Goal: Complete application form

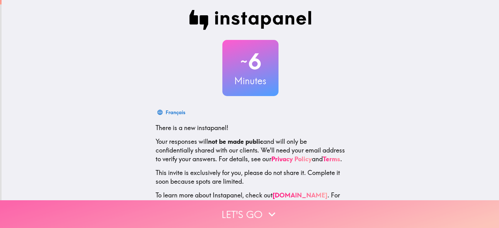
click at [224, 206] on button "Let's go" at bounding box center [249, 214] width 499 height 28
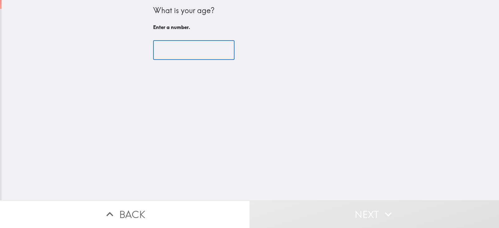
click at [157, 49] on input "number" at bounding box center [193, 50] width 81 height 19
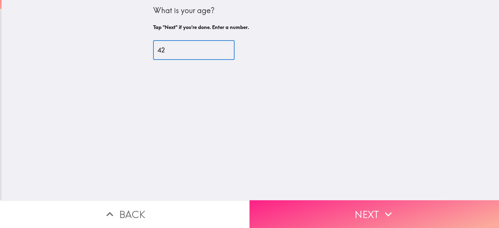
type input "42"
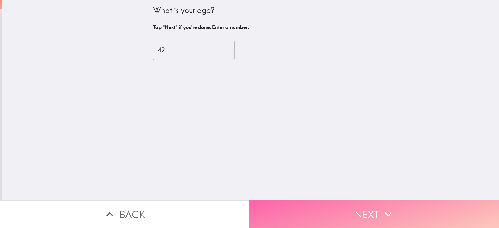
click at [357, 212] on button "Next" at bounding box center [373, 214] width 249 height 28
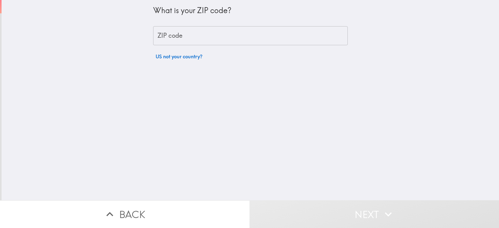
click at [193, 42] on input "ZIP code" at bounding box center [250, 35] width 195 height 19
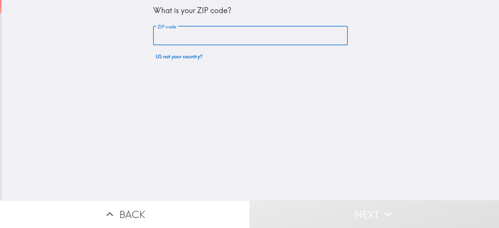
type input "60431"
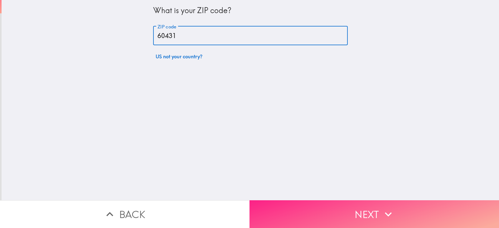
click at [298, 211] on button "Next" at bounding box center [373, 214] width 249 height 28
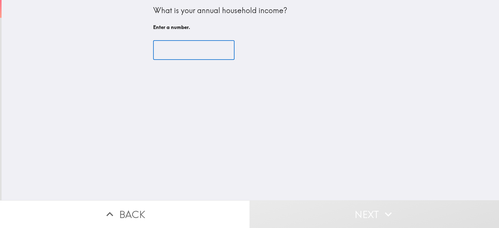
click at [192, 58] on input "number" at bounding box center [193, 50] width 81 height 19
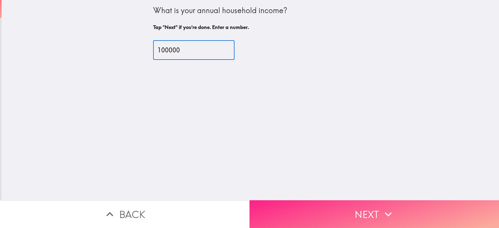
type input "100000"
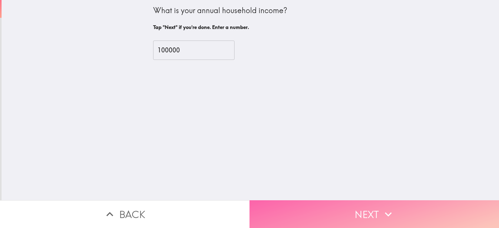
click at [313, 210] on button "Next" at bounding box center [373, 214] width 249 height 28
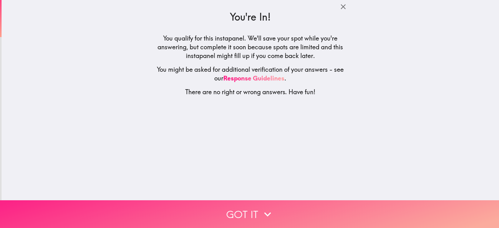
click at [190, 203] on button "Got it" at bounding box center [249, 214] width 499 height 28
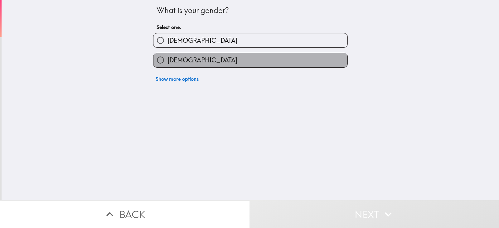
click at [180, 62] on span "[DEMOGRAPHIC_DATA]" at bounding box center [202, 60] width 70 height 9
click at [167, 62] on input "[DEMOGRAPHIC_DATA]" at bounding box center [160, 60] width 14 height 14
radio input "true"
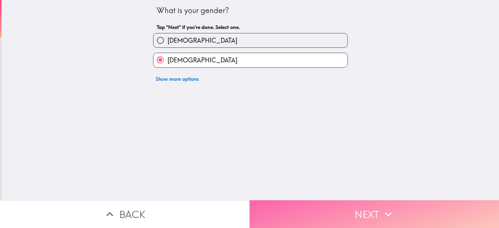
click at [293, 209] on button "Next" at bounding box center [373, 214] width 249 height 28
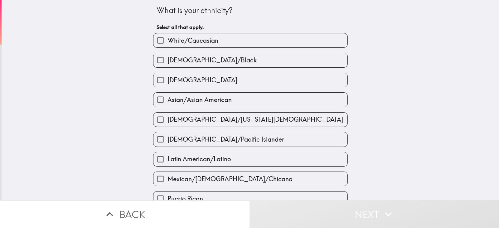
click at [218, 47] on label "White/Caucasian" at bounding box center [250, 40] width 194 height 14
click at [167, 47] on input "White/Caucasian" at bounding box center [160, 40] width 14 height 14
checkbox input "true"
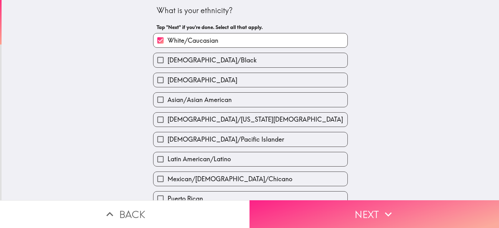
click at [280, 215] on button "Next" at bounding box center [373, 214] width 249 height 28
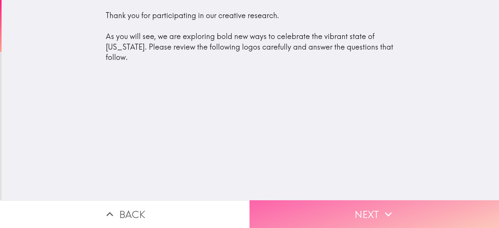
click at [287, 215] on button "Next" at bounding box center [373, 214] width 249 height 28
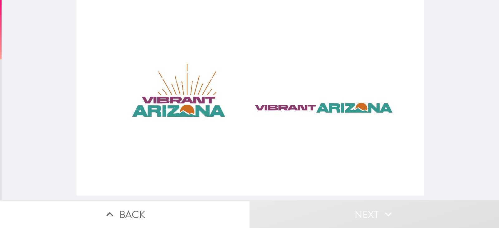
click at [305, 104] on div at bounding box center [250, 97] width 348 height 195
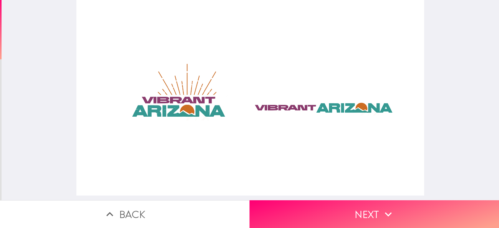
scroll to position [0, 2]
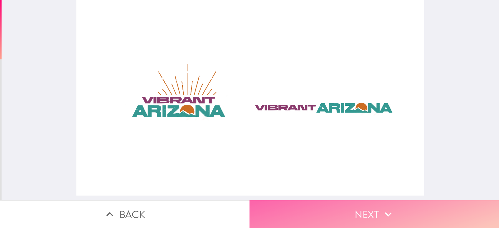
click at [317, 208] on button "Next" at bounding box center [373, 214] width 249 height 28
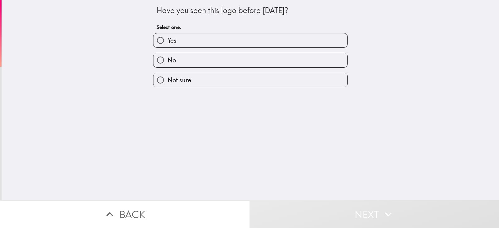
click at [180, 79] on span "Not sure" at bounding box center [179, 80] width 24 height 9
click at [167, 79] on input "Not sure" at bounding box center [160, 80] width 14 height 14
radio input "true"
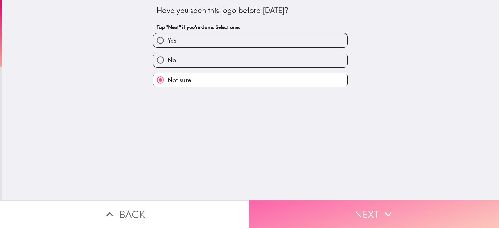
click at [312, 212] on button "Next" at bounding box center [373, 214] width 249 height 28
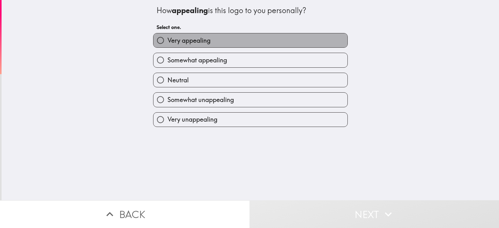
click at [176, 44] on span "Very appealing" at bounding box center [188, 40] width 43 height 9
click at [167, 44] on input "Very appealing" at bounding box center [160, 40] width 14 height 14
radio input "true"
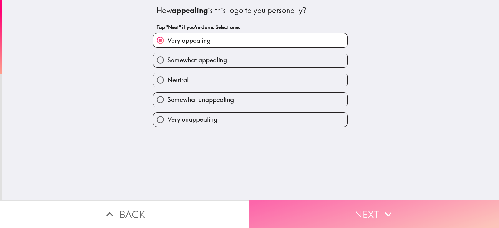
click at [289, 201] on button "Next" at bounding box center [373, 214] width 249 height 28
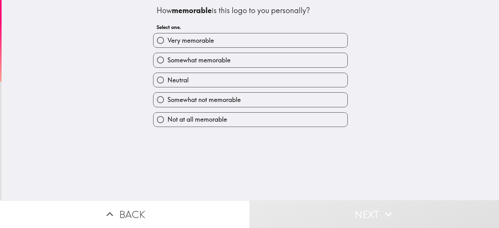
click at [203, 60] on span "Somewhat memorable" at bounding box center [198, 60] width 63 height 9
click at [167, 60] on input "Somewhat memorable" at bounding box center [160, 60] width 14 height 14
radio input "true"
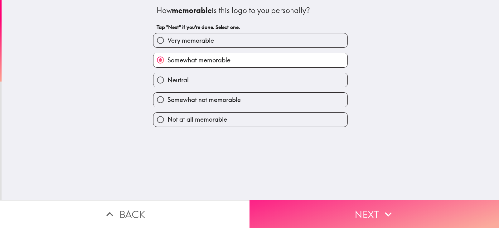
click at [276, 209] on button "Next" at bounding box center [373, 214] width 249 height 28
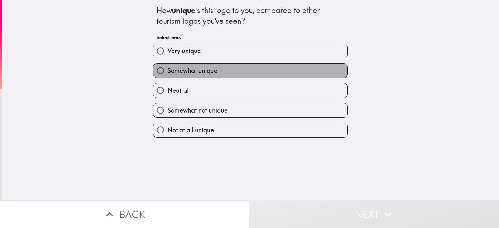
click at [194, 70] on span "Somewhat unique" at bounding box center [192, 70] width 50 height 9
click at [167, 70] on input "Somewhat unique" at bounding box center [160, 71] width 14 height 14
radio input "true"
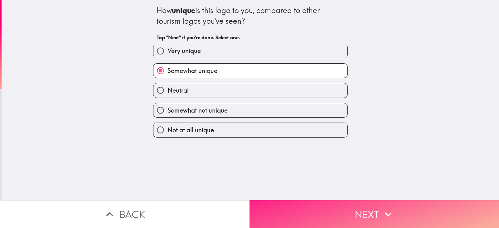
click at [267, 209] on button "Next" at bounding box center [373, 214] width 249 height 28
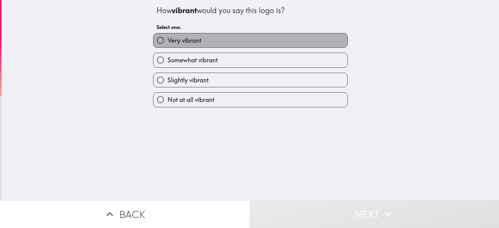
click at [192, 38] on span "Very vibrant" at bounding box center [184, 40] width 34 height 9
click at [167, 38] on input "Very vibrant" at bounding box center [160, 40] width 14 height 14
radio input "true"
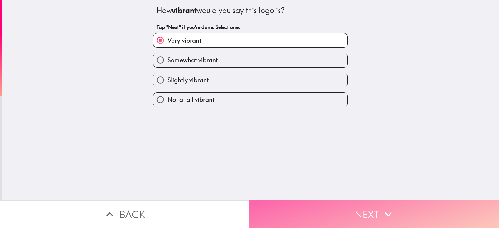
click at [282, 200] on button "Next" at bounding box center [373, 214] width 249 height 28
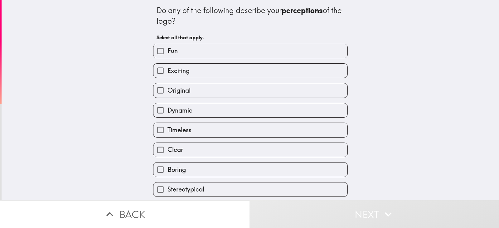
click at [166, 86] on label "Original" at bounding box center [250, 90] width 194 height 14
click at [166, 86] on input "Original" at bounding box center [160, 90] width 14 height 14
checkbox input "true"
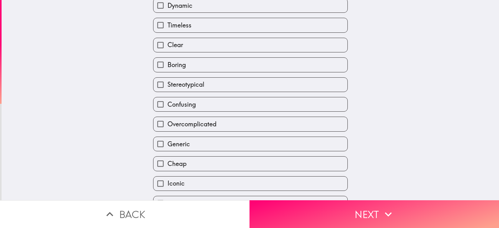
scroll to position [120, 0]
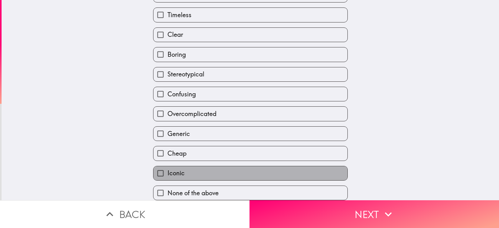
click at [172, 169] on span "Iconic" at bounding box center [175, 173] width 17 height 9
click at [167, 168] on input "Iconic" at bounding box center [160, 173] width 14 height 14
checkbox input "true"
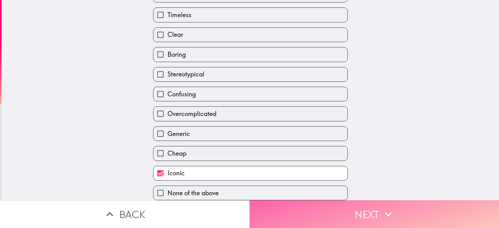
click at [283, 200] on button "Next" at bounding box center [373, 214] width 249 height 28
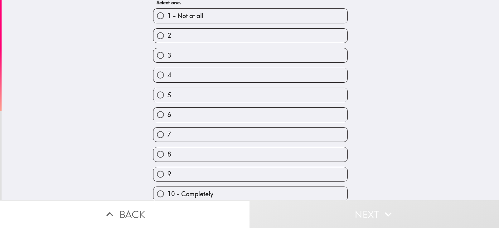
scroll to position [51, 0]
click at [232, 188] on label "10 - Completely" at bounding box center [250, 193] width 194 height 14
click at [167, 188] on input "10 - Completely" at bounding box center [160, 193] width 14 height 14
radio input "true"
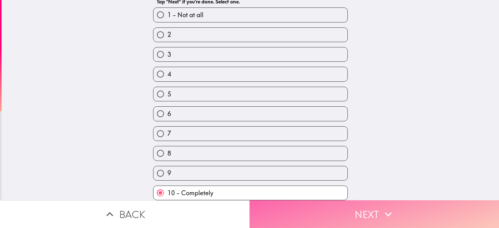
click at [282, 206] on button "Next" at bounding box center [373, 214] width 249 height 28
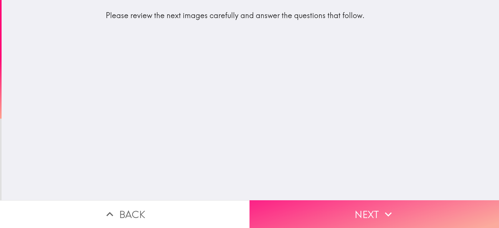
click at [302, 206] on button "Next" at bounding box center [373, 214] width 249 height 28
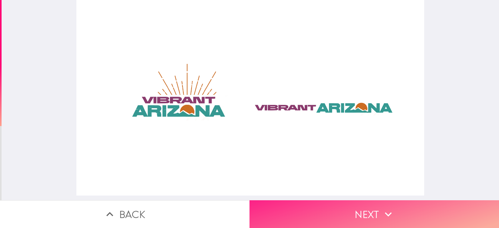
click at [351, 209] on button "Next" at bounding box center [373, 214] width 249 height 28
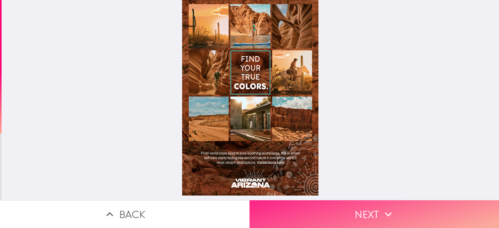
click at [436, 206] on button "Next" at bounding box center [373, 214] width 249 height 28
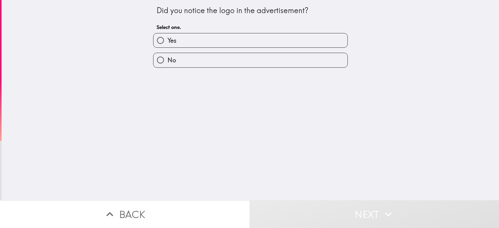
click at [214, 44] on label "Yes" at bounding box center [250, 40] width 194 height 14
click at [167, 44] on input "Yes" at bounding box center [160, 40] width 14 height 14
radio input "true"
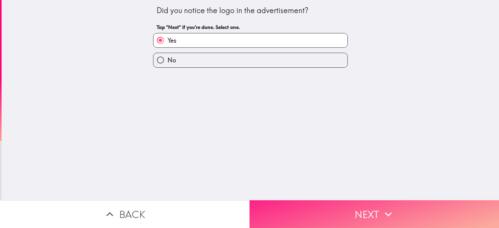
click at [302, 200] on button "Next" at bounding box center [373, 214] width 249 height 28
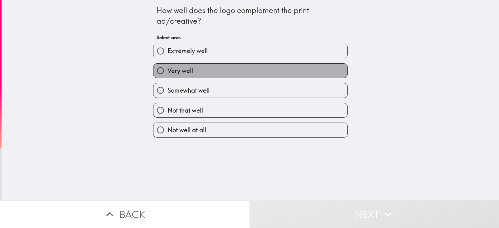
click at [215, 70] on label "Very well" at bounding box center [250, 71] width 194 height 14
click at [167, 70] on input "Very well" at bounding box center [160, 71] width 14 height 14
radio input "true"
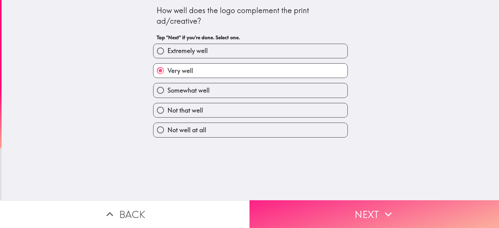
click at [300, 211] on button "Next" at bounding box center [373, 214] width 249 height 28
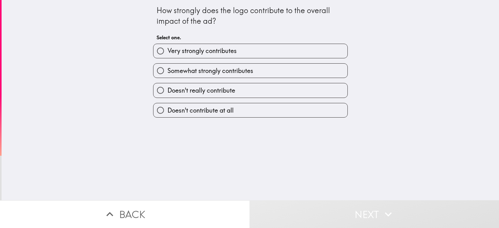
click at [226, 95] on label "Doesn't really contribute" at bounding box center [250, 90] width 194 height 14
click at [167, 95] on input "Doesn't really contribute" at bounding box center [160, 90] width 14 height 14
radio input "true"
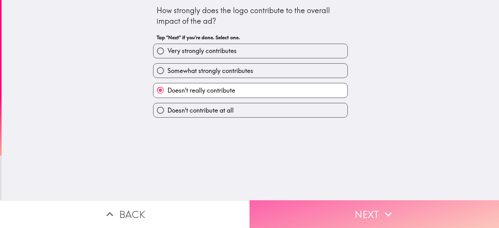
click at [276, 200] on button "Next" at bounding box center [373, 214] width 249 height 28
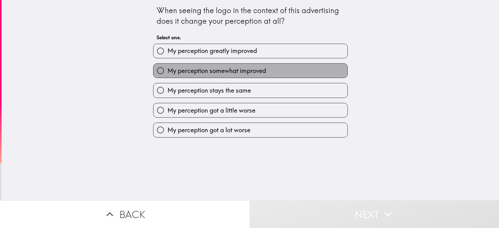
click at [235, 74] on span "My perception somewhat improved" at bounding box center [216, 70] width 99 height 9
click at [167, 74] on input "My perception somewhat improved" at bounding box center [160, 71] width 14 height 14
radio input "true"
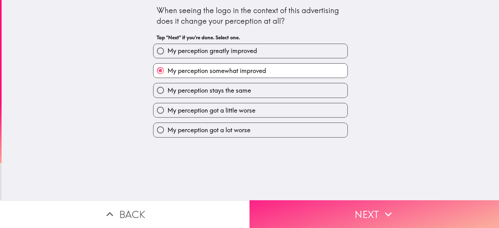
click at [284, 202] on button "Next" at bounding box center [373, 214] width 249 height 28
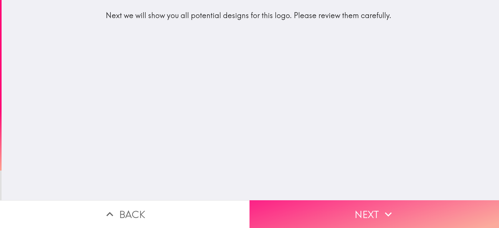
click at [284, 205] on button "Next" at bounding box center [373, 214] width 249 height 28
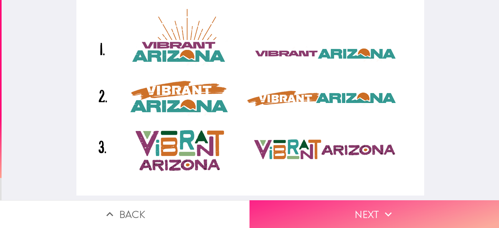
click at [309, 209] on button "Next" at bounding box center [373, 214] width 249 height 28
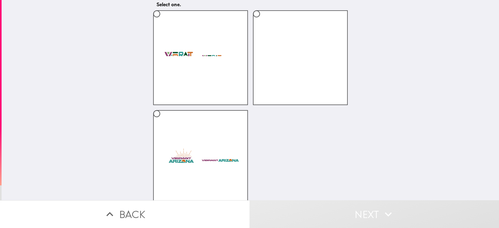
scroll to position [53, 0]
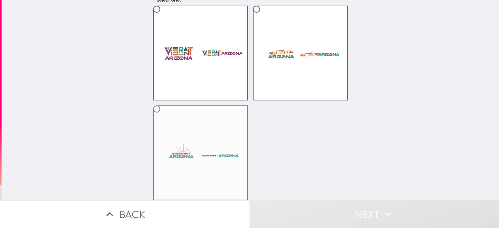
click at [199, 148] on label at bounding box center [200, 152] width 95 height 95
click at [164, 116] on input "radio" at bounding box center [157, 109] width 14 height 14
radio input "true"
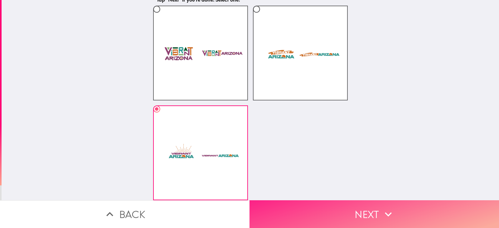
click at [288, 209] on button "Next" at bounding box center [373, 214] width 249 height 28
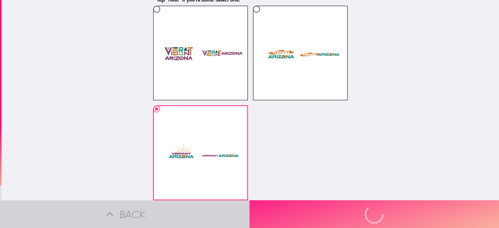
scroll to position [0, 0]
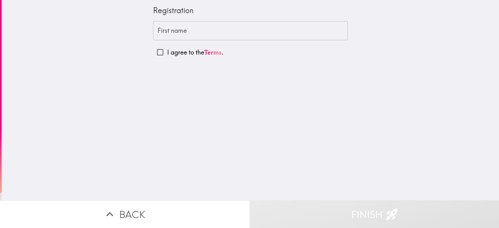
click at [193, 32] on input "First name" at bounding box center [250, 30] width 195 height 19
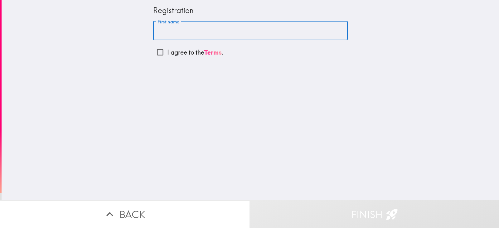
type input "[PERSON_NAME]"
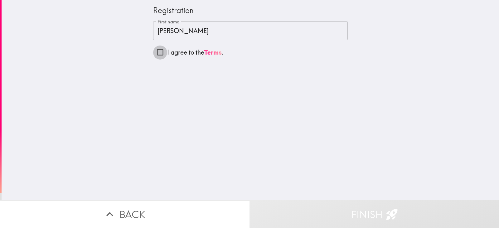
drag, startPoint x: 158, startPoint y: 52, endPoint x: 152, endPoint y: 54, distance: 5.5
click at [153, 54] on input "I agree to the Terms ." at bounding box center [160, 52] width 14 height 14
checkbox input "true"
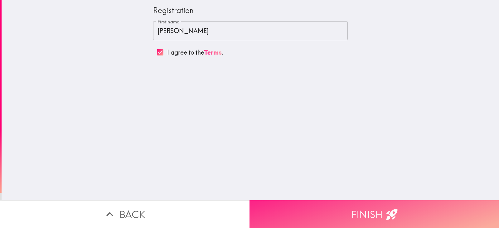
click at [294, 221] on button "Finish" at bounding box center [373, 214] width 249 height 28
